Goal: Information Seeking & Learning: Learn about a topic

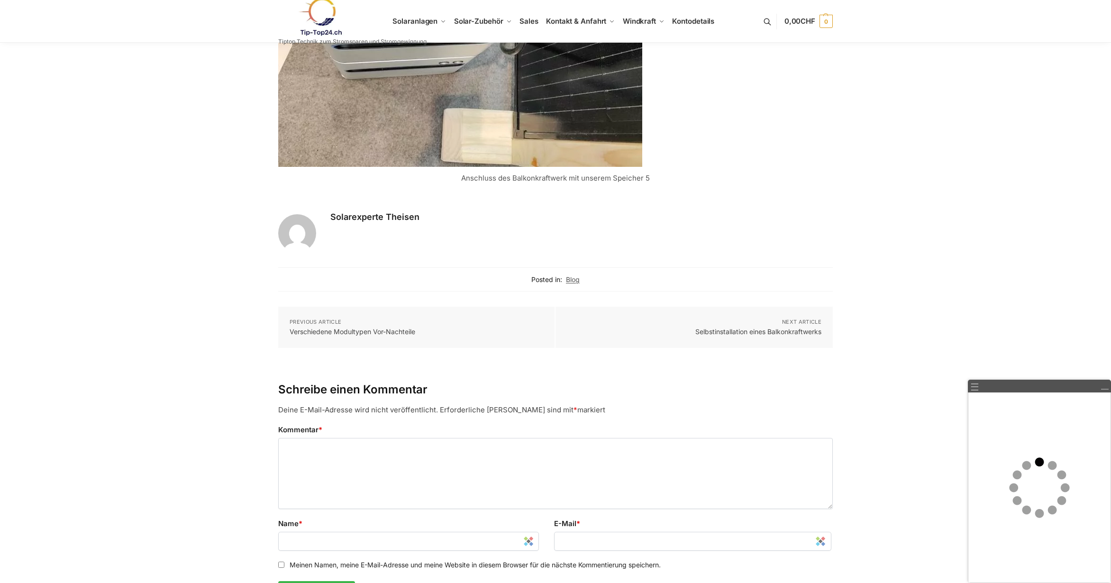
scroll to position [2655, 0]
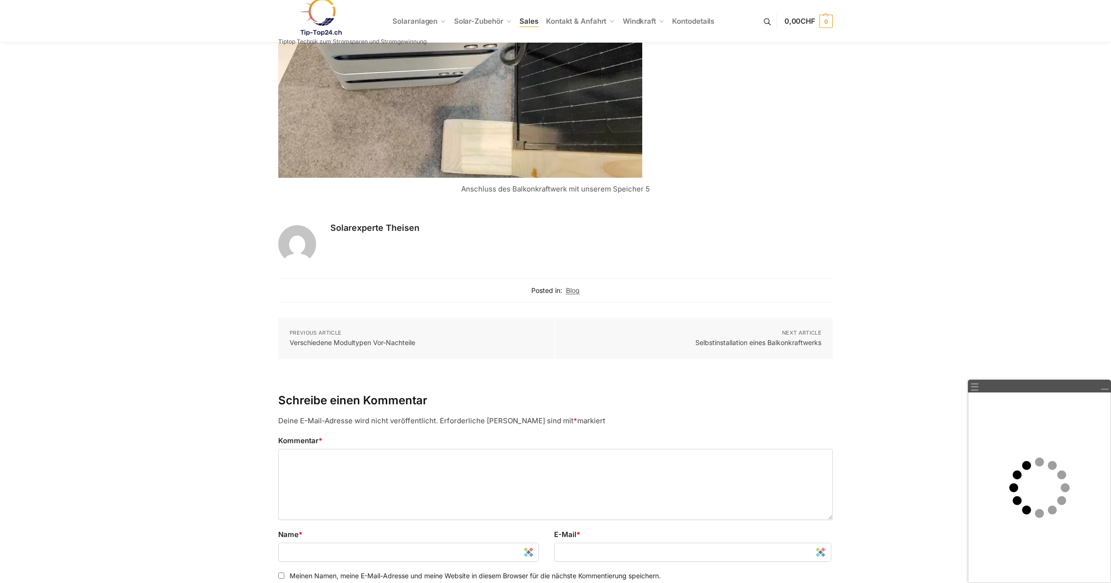
click at [527, 23] on span "Sales" at bounding box center [529, 21] width 19 height 9
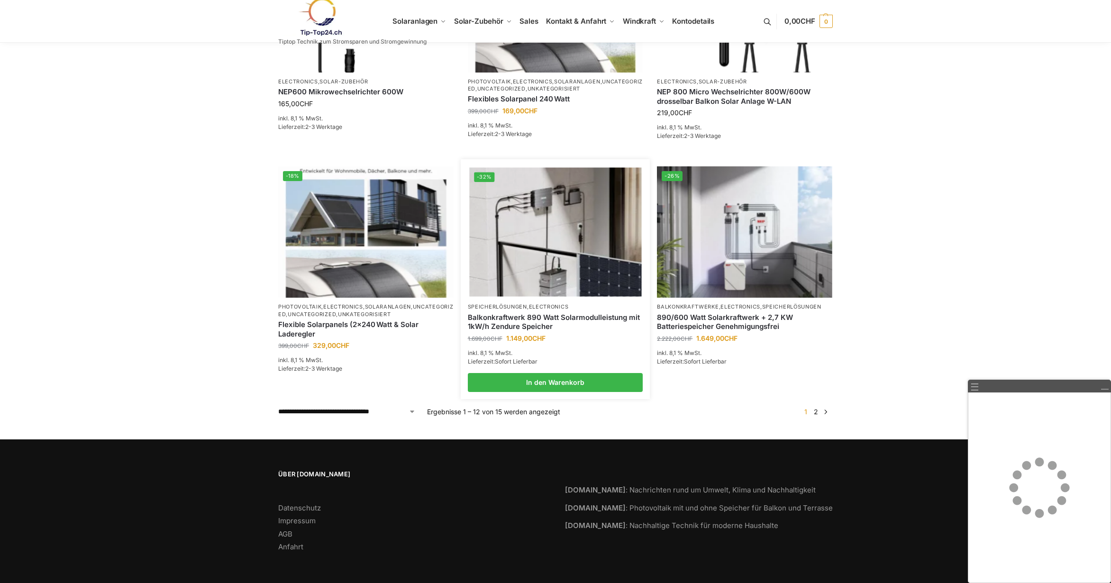
scroll to position [721, 0]
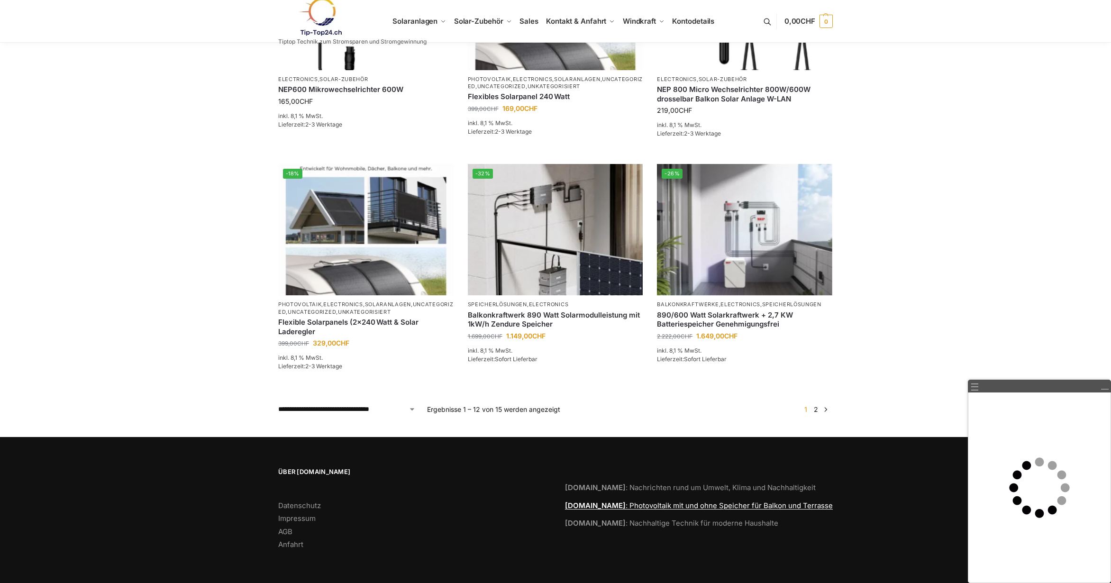
click at [663, 505] on link "Tip-Top24.ch : Photovoltaik mit und ohne Speicher für Balkon und Terrasse" at bounding box center [699, 505] width 268 height 9
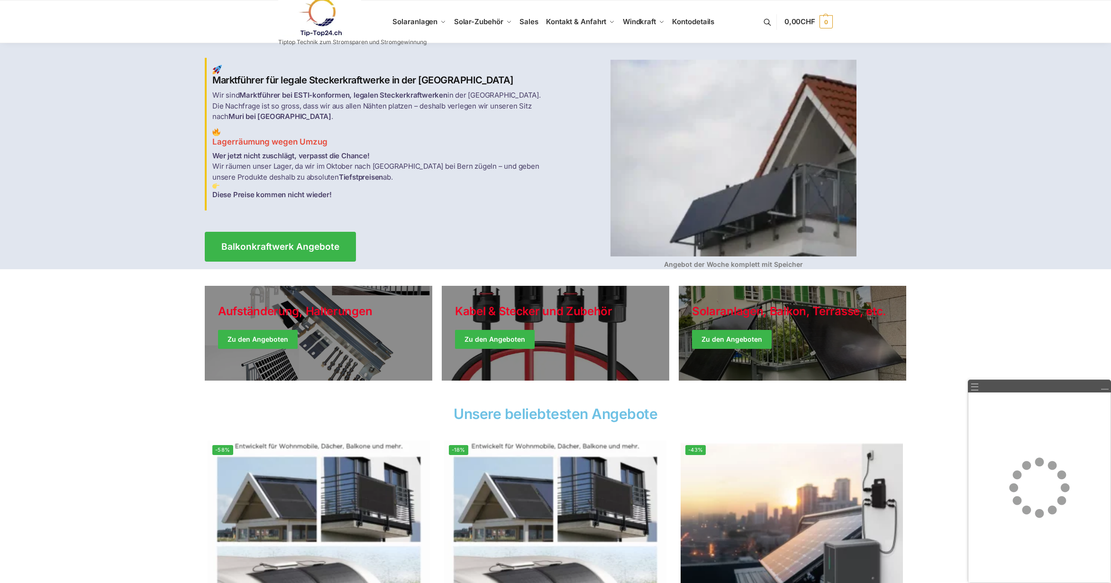
click at [425, 18] on link at bounding box center [352, 17] width 148 height 38
click at [531, 20] on span "Sales" at bounding box center [529, 21] width 19 height 9
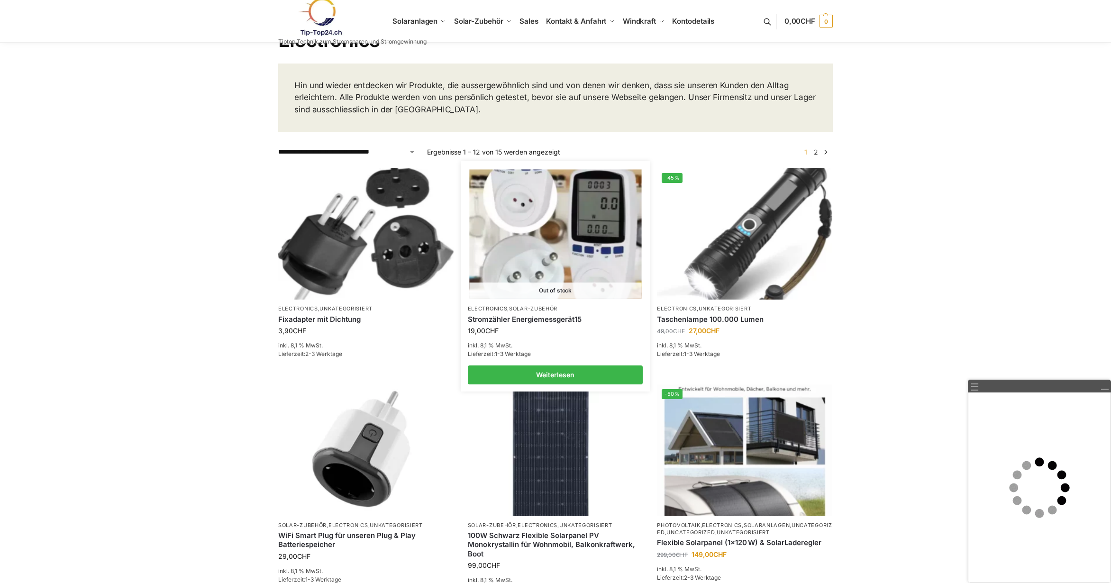
scroll to position [142, 0]
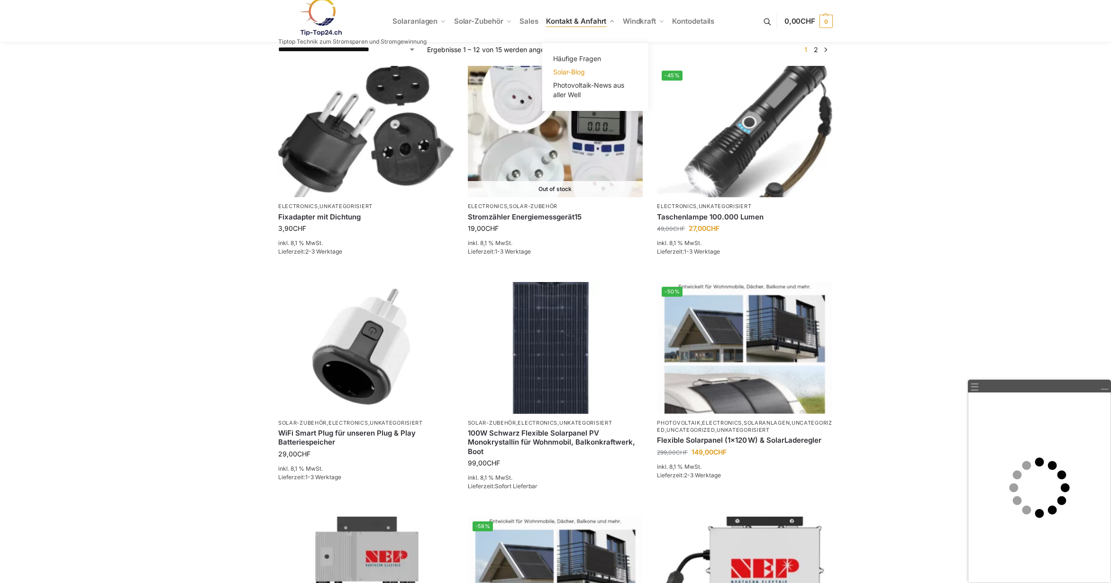
click at [572, 71] on span "Solar-Blog" at bounding box center [569, 72] width 32 height 8
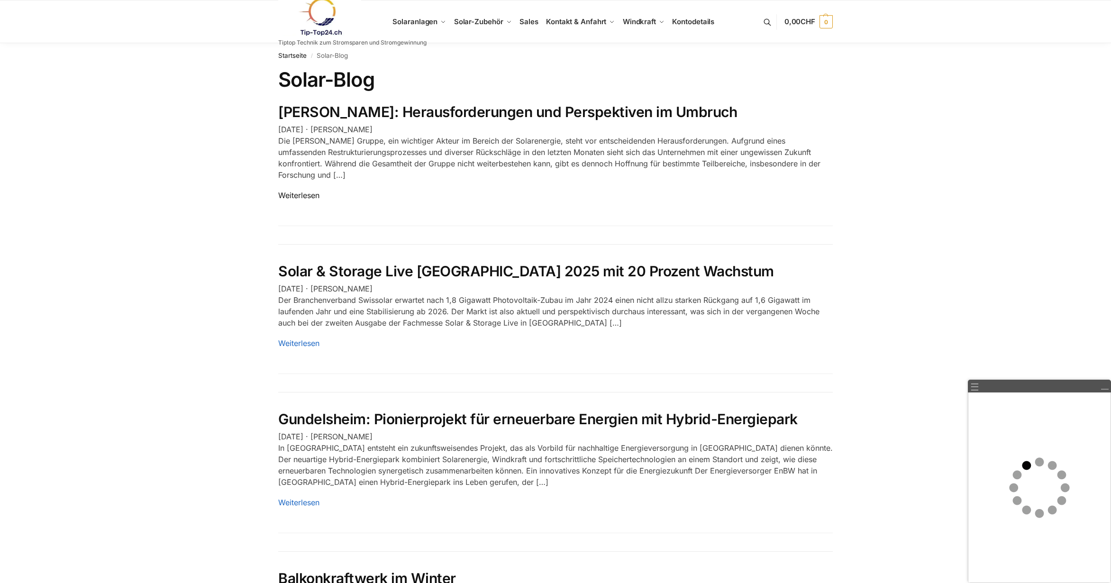
click at [295, 195] on link "Weiterlesen" at bounding box center [298, 195] width 41 height 9
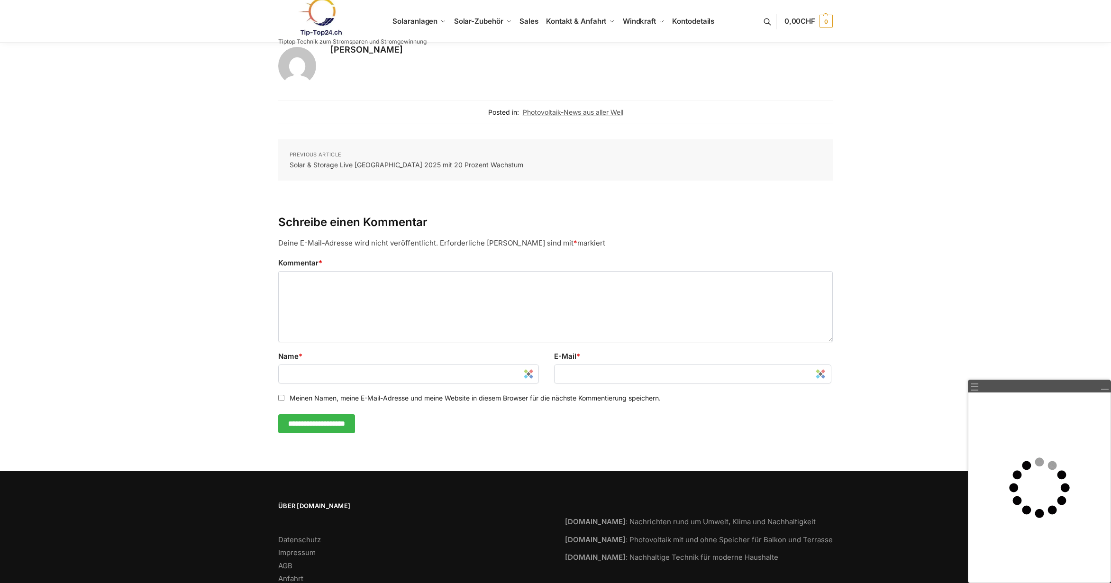
scroll to position [1233, 0]
click at [366, 49] on link "Rupert Spoddig" at bounding box center [582, 49] width 503 height 13
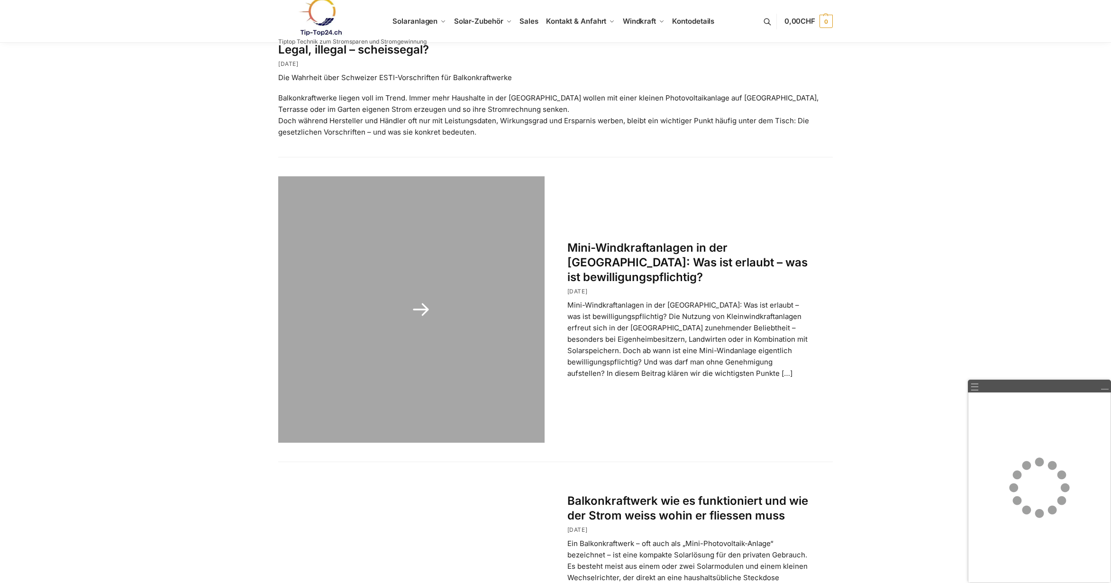
scroll to position [1660, 0]
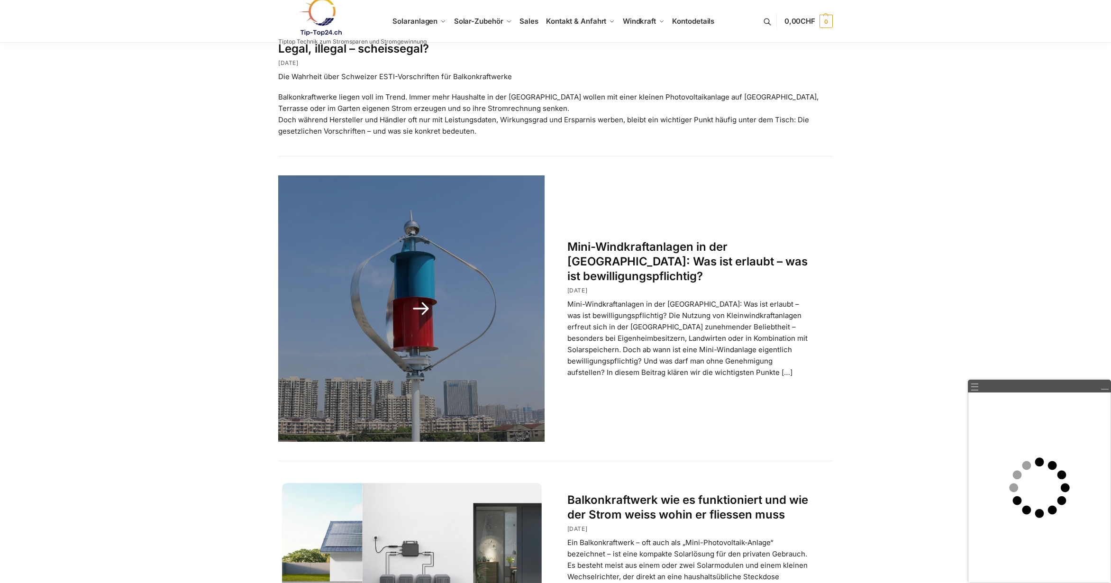
click at [508, 388] on link at bounding box center [411, 308] width 266 height 266
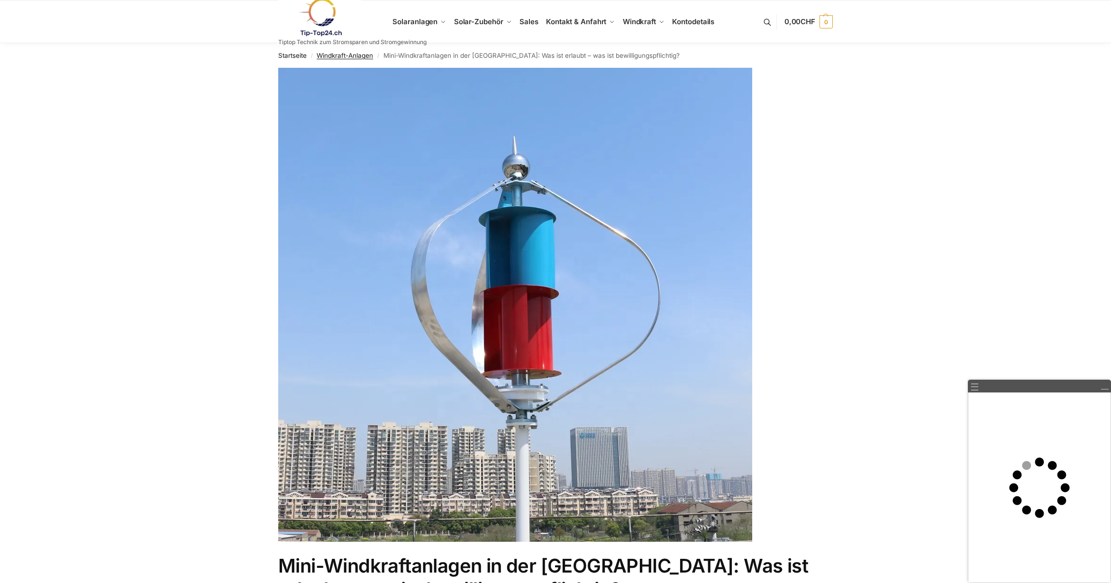
click at [359, 56] on link "Windkraft-Anlagen" at bounding box center [345, 56] width 56 height 8
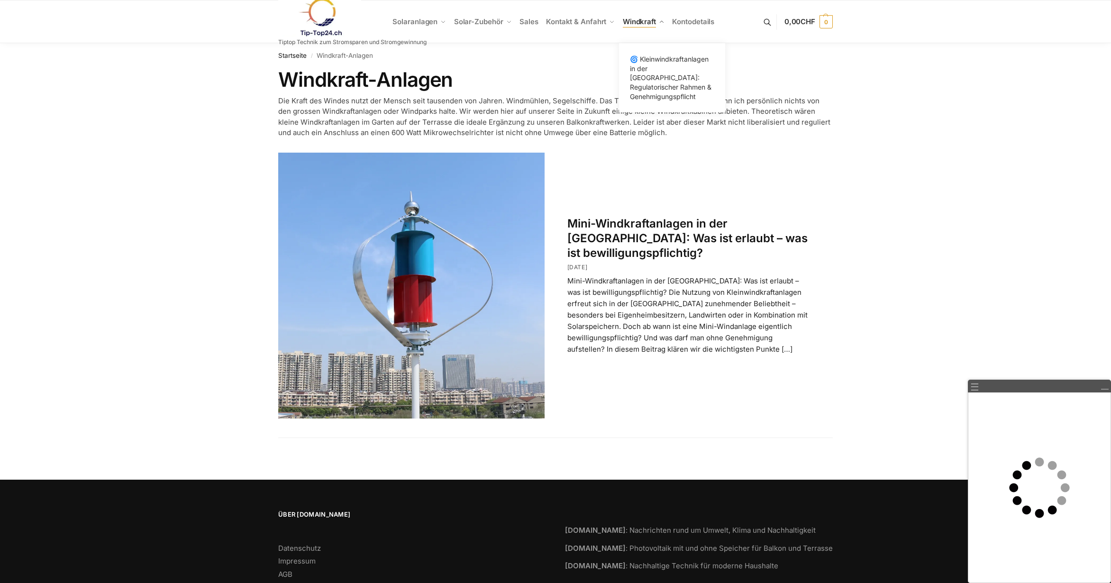
click at [647, 18] on span "Windkraft" at bounding box center [639, 21] width 33 height 9
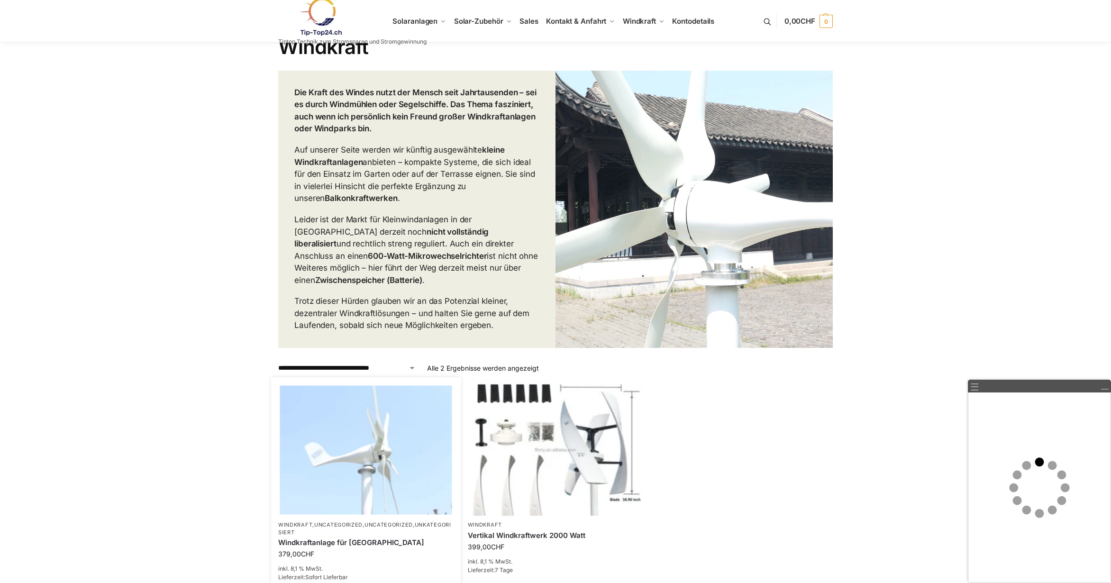
scroll to position [7, 0]
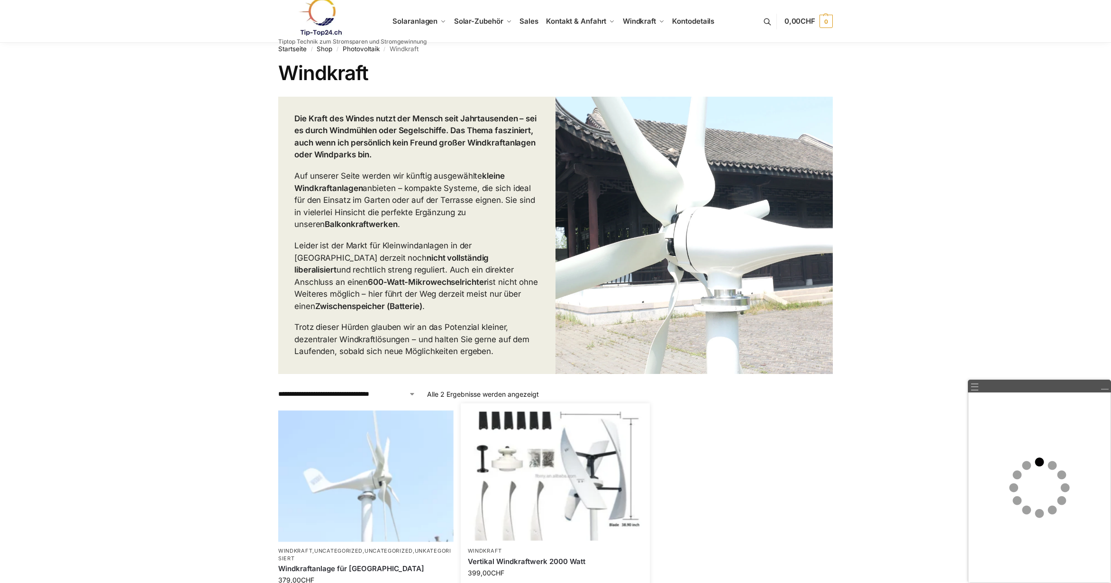
click at [515, 480] on img at bounding box center [555, 476] width 172 height 129
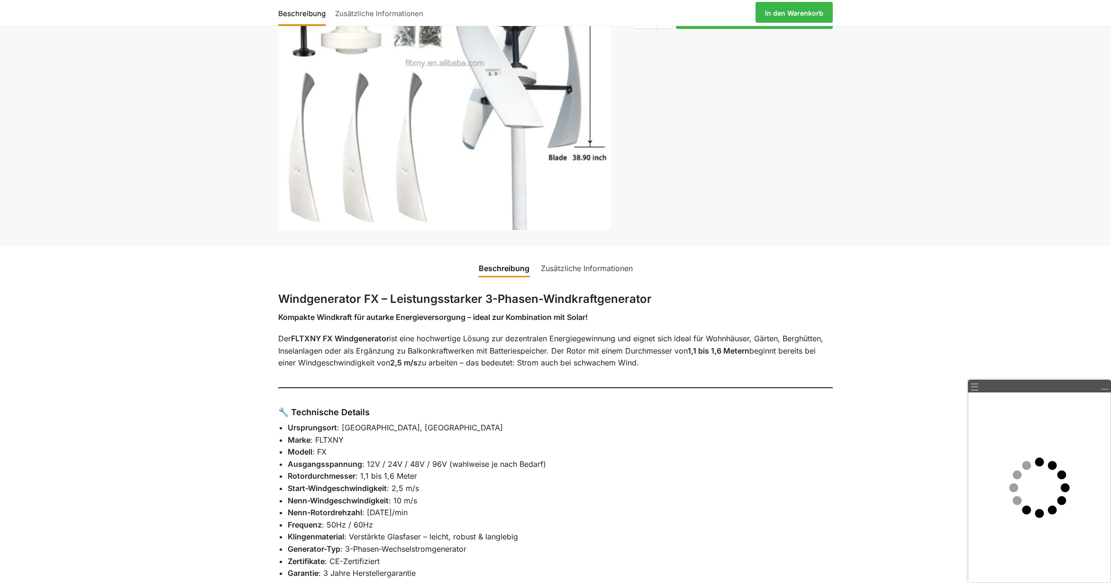
scroll to position [190, 0]
